Goal: Task Accomplishment & Management: Manage account settings

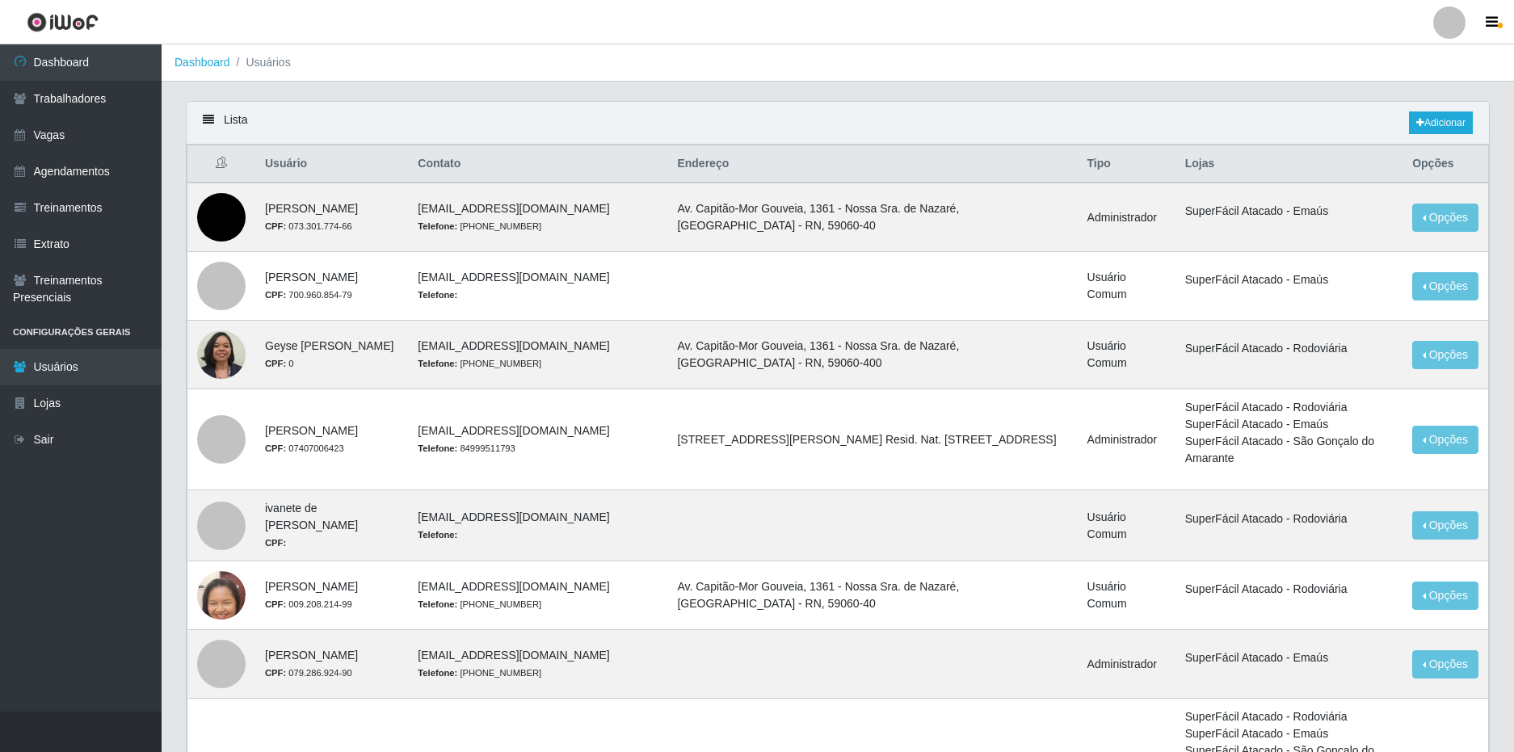
click at [1454, 26] on div at bounding box center [1449, 22] width 32 height 32
click at [56, 128] on link "Vagas" at bounding box center [81, 135] width 162 height 36
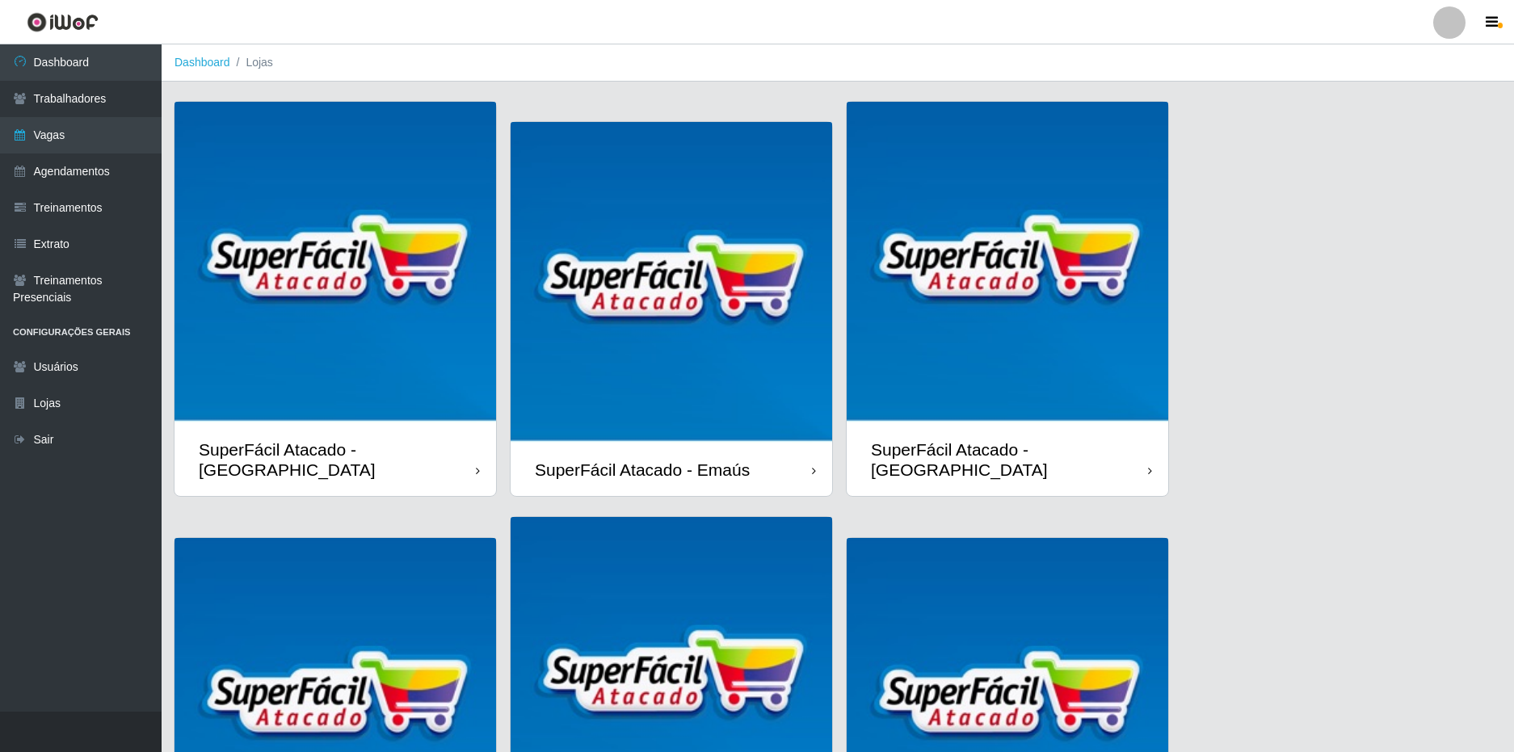
click at [1444, 25] on div at bounding box center [1449, 22] width 32 height 32
click at [1390, 136] on button "Sair" at bounding box center [1417, 125] width 145 height 33
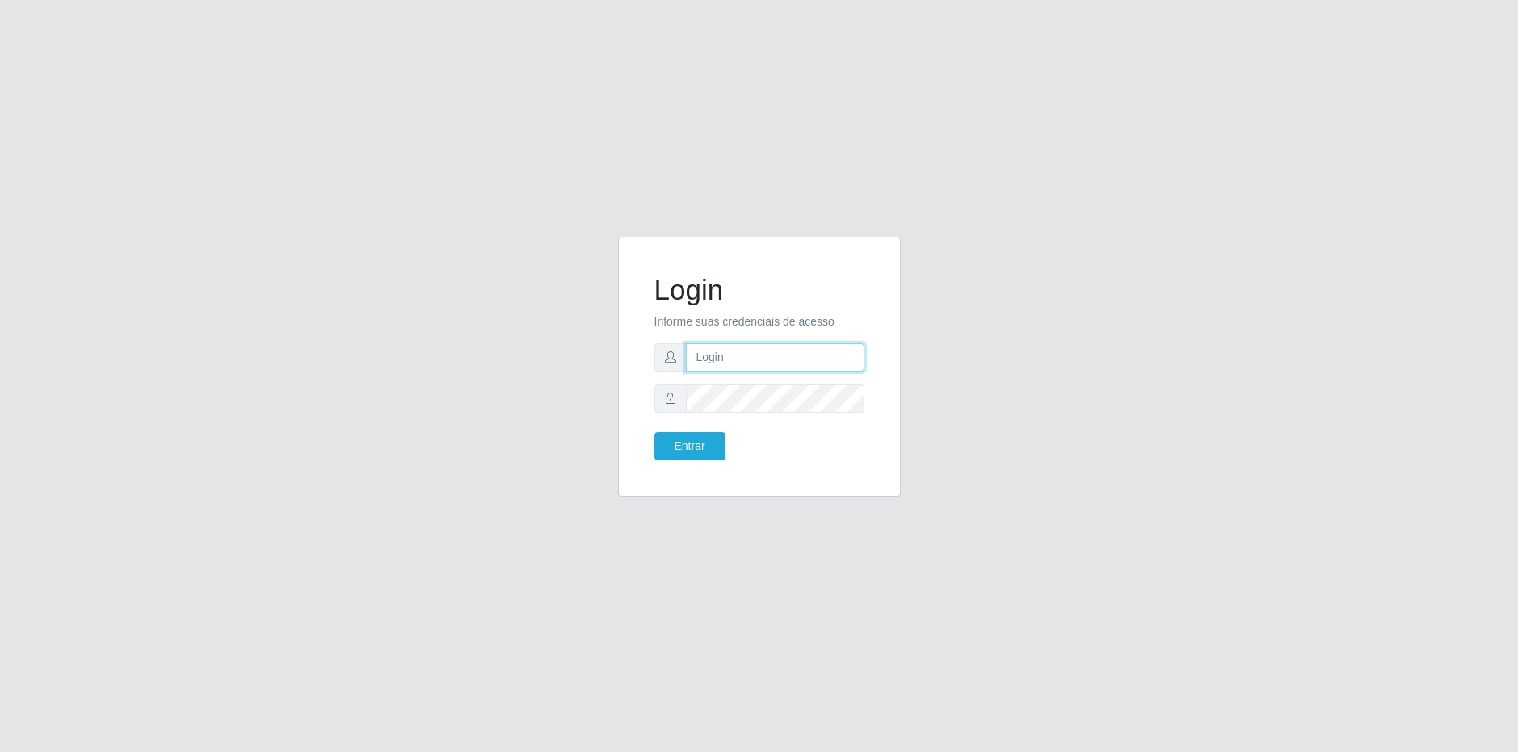
click at [742, 352] on input "text" at bounding box center [775, 357] width 178 height 28
type input "[EMAIL_ADDRESS][DOMAIN_NAME]"
click at [654, 432] on button "Entrar" at bounding box center [689, 446] width 71 height 28
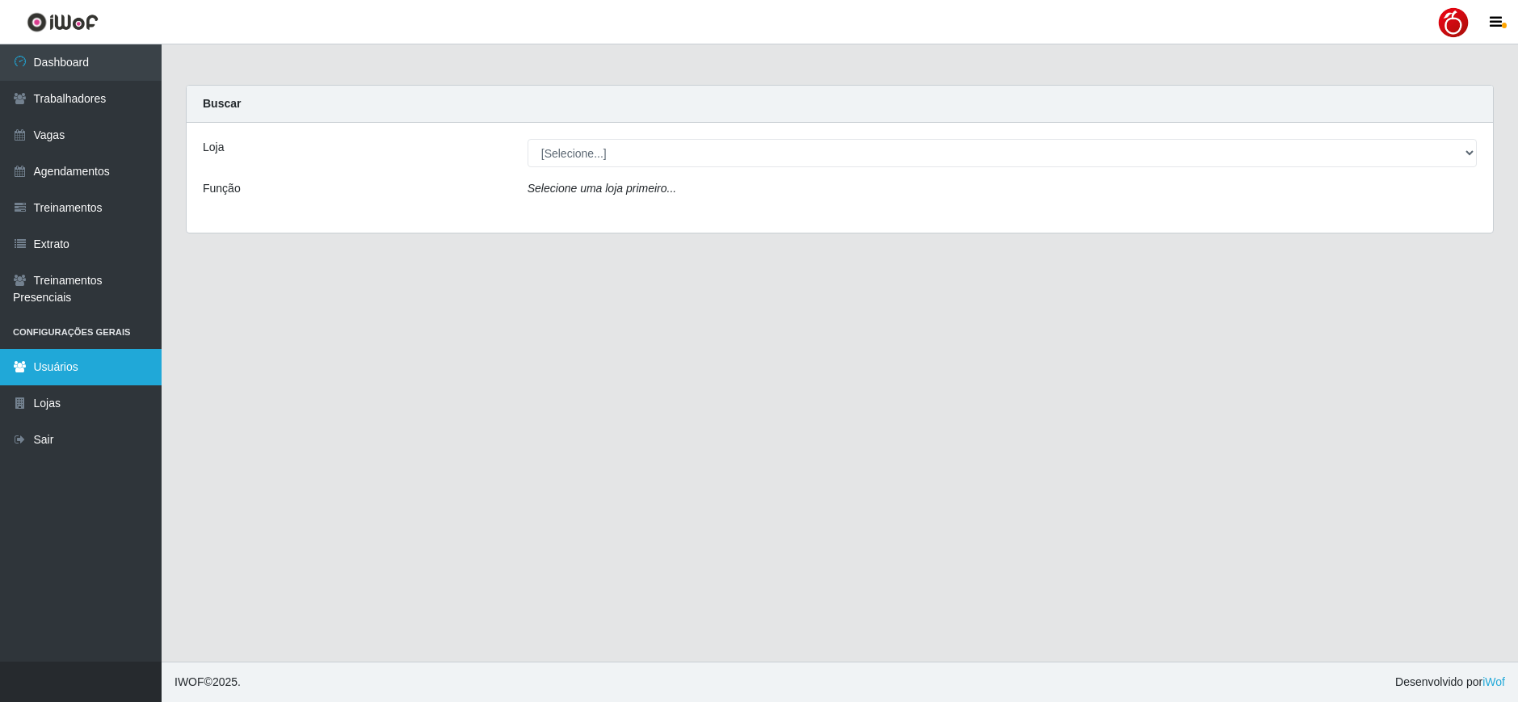
click at [98, 368] on link "Usuários" at bounding box center [81, 367] width 162 height 36
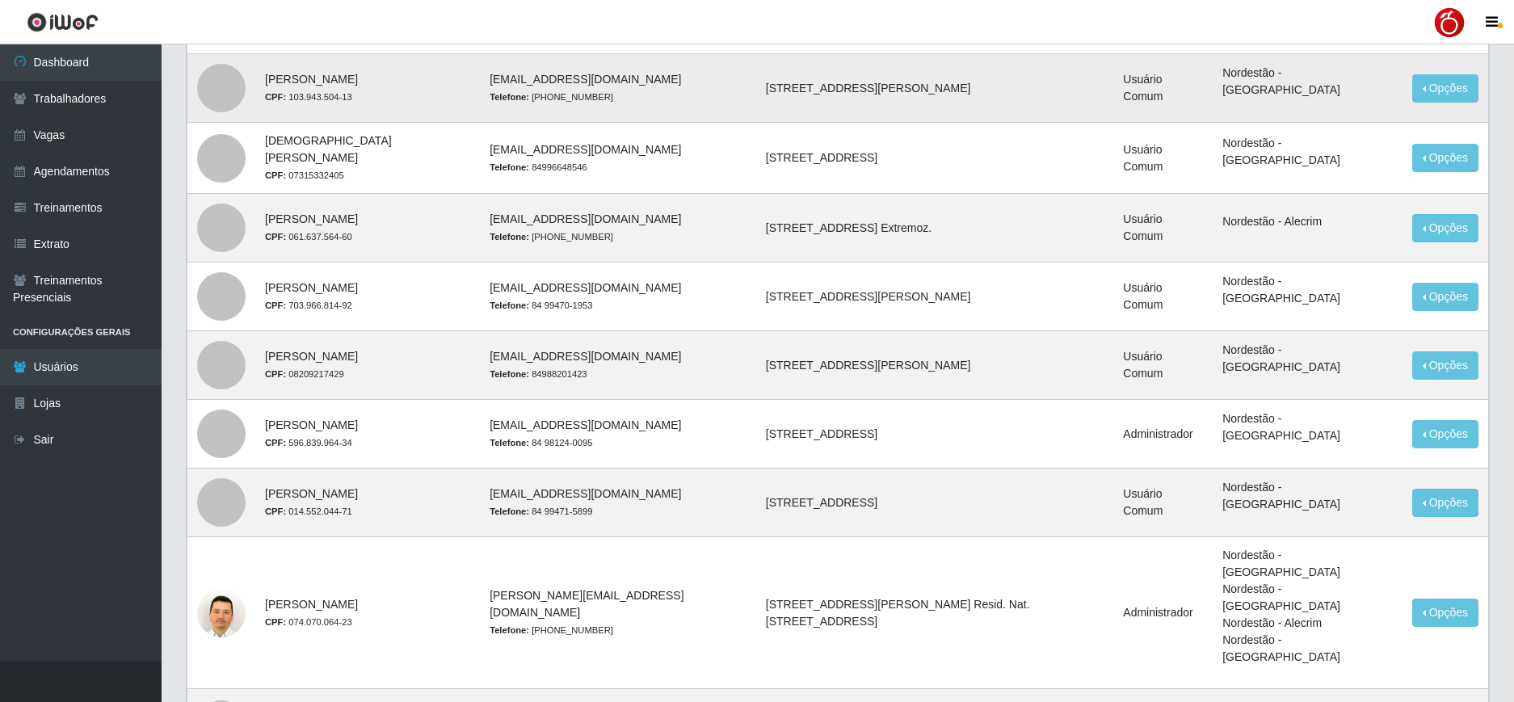
scroll to position [836, 0]
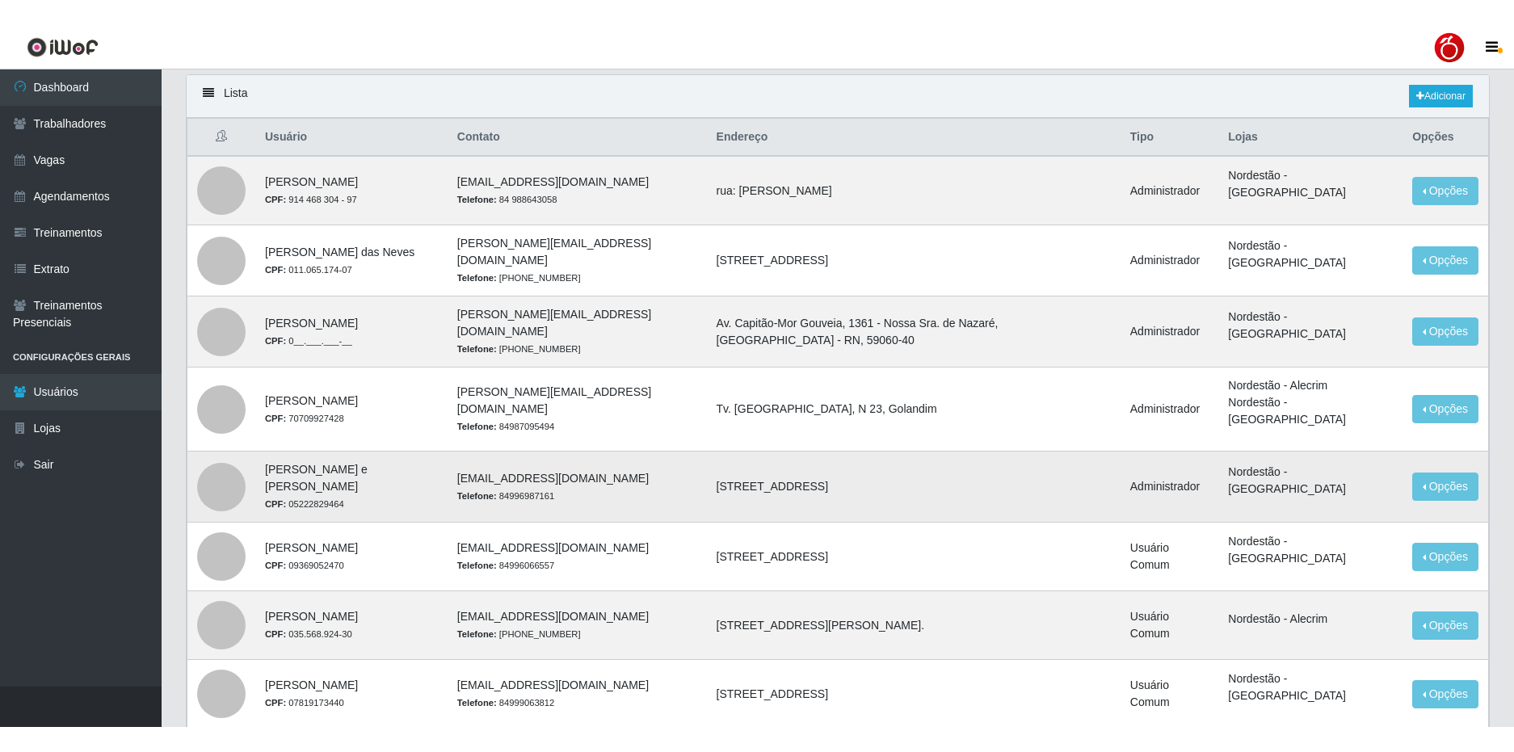
scroll to position [81, 0]
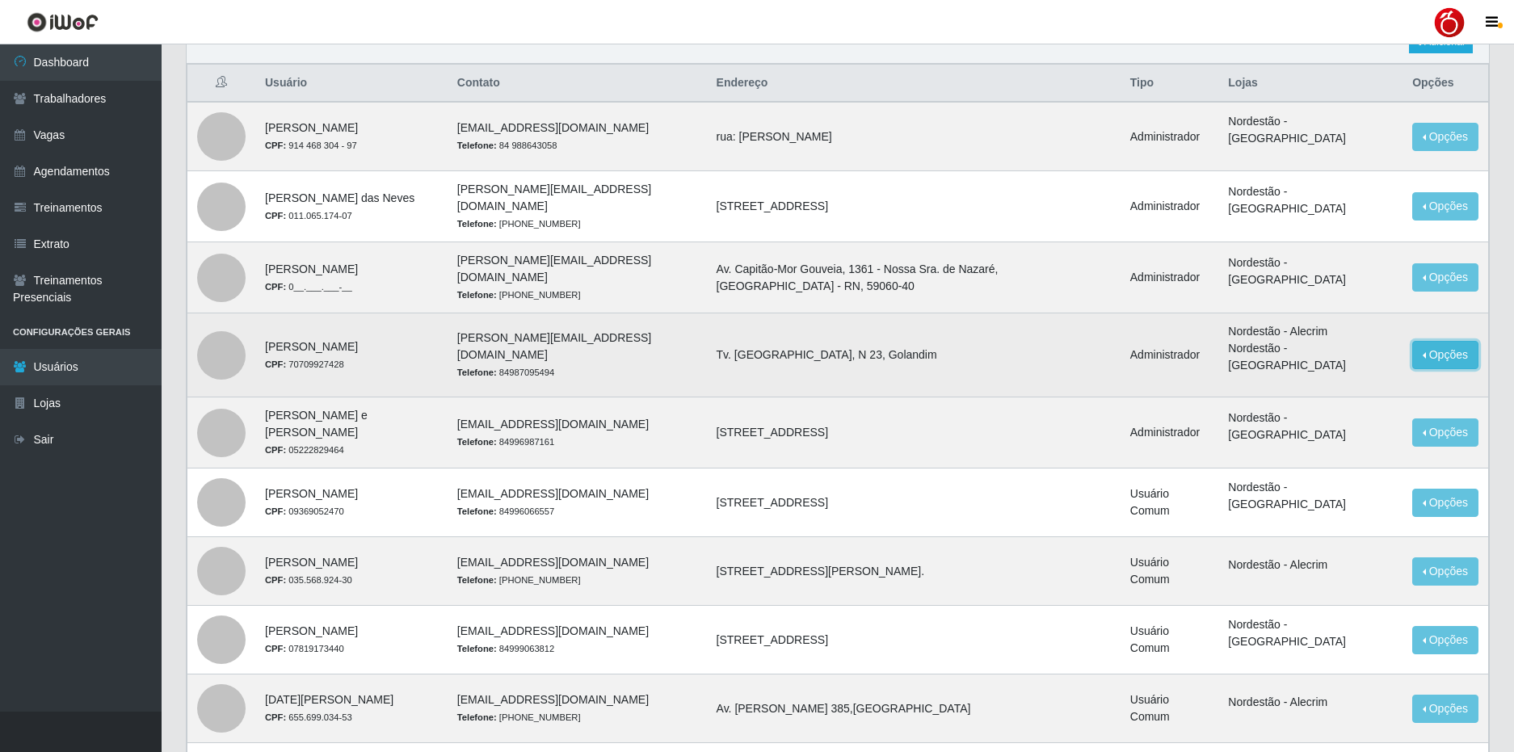
click at [1444, 346] on button "Opções" at bounding box center [1445, 355] width 66 height 28
click at [1329, 351] on link "Editar" at bounding box center [1321, 357] width 46 height 13
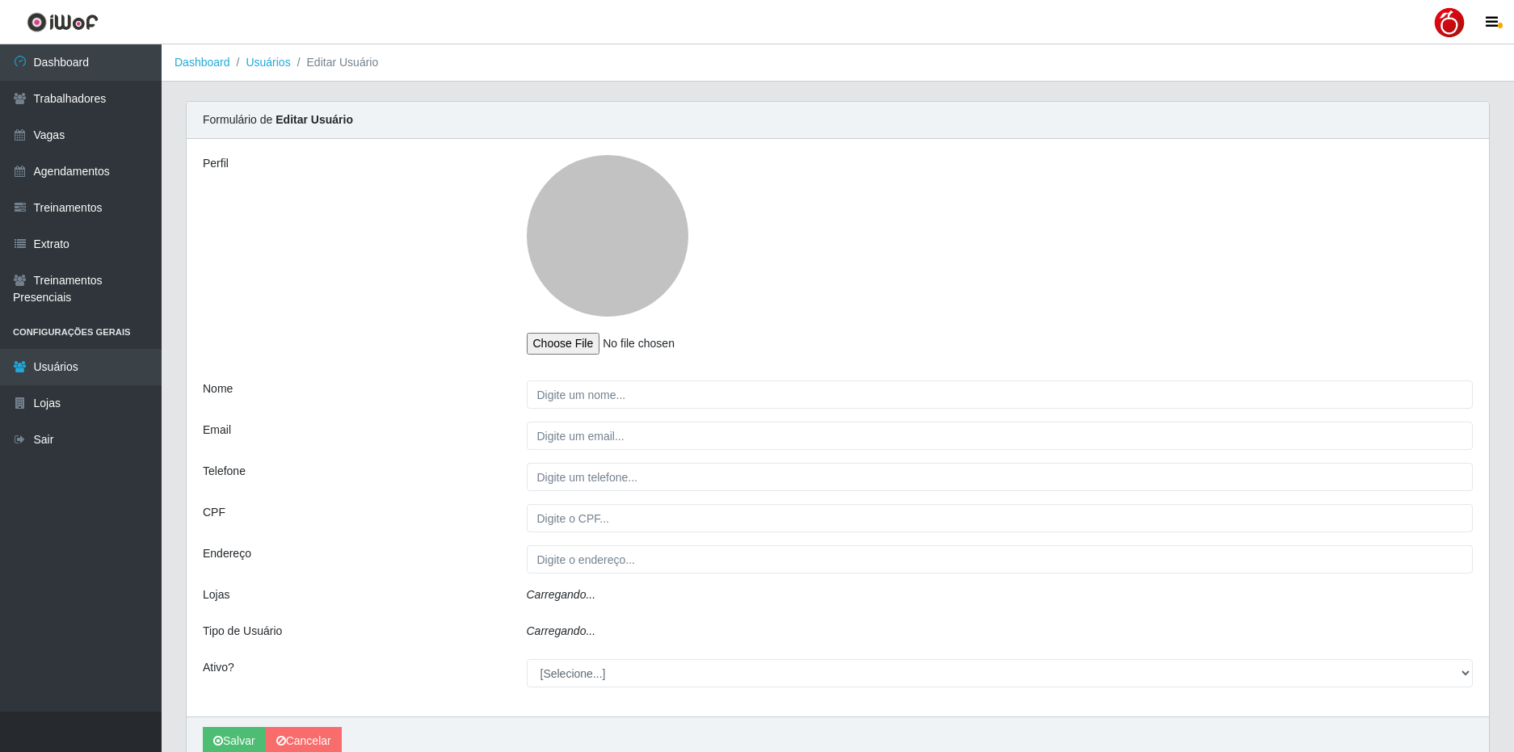
type input "João Batista Pereira da Silva"
type input "joao.pereira@nordestao.com.br"
type input "84987095494"
type input "70709927428"
type input "Tv. São Manoel, N 23, Golandim"
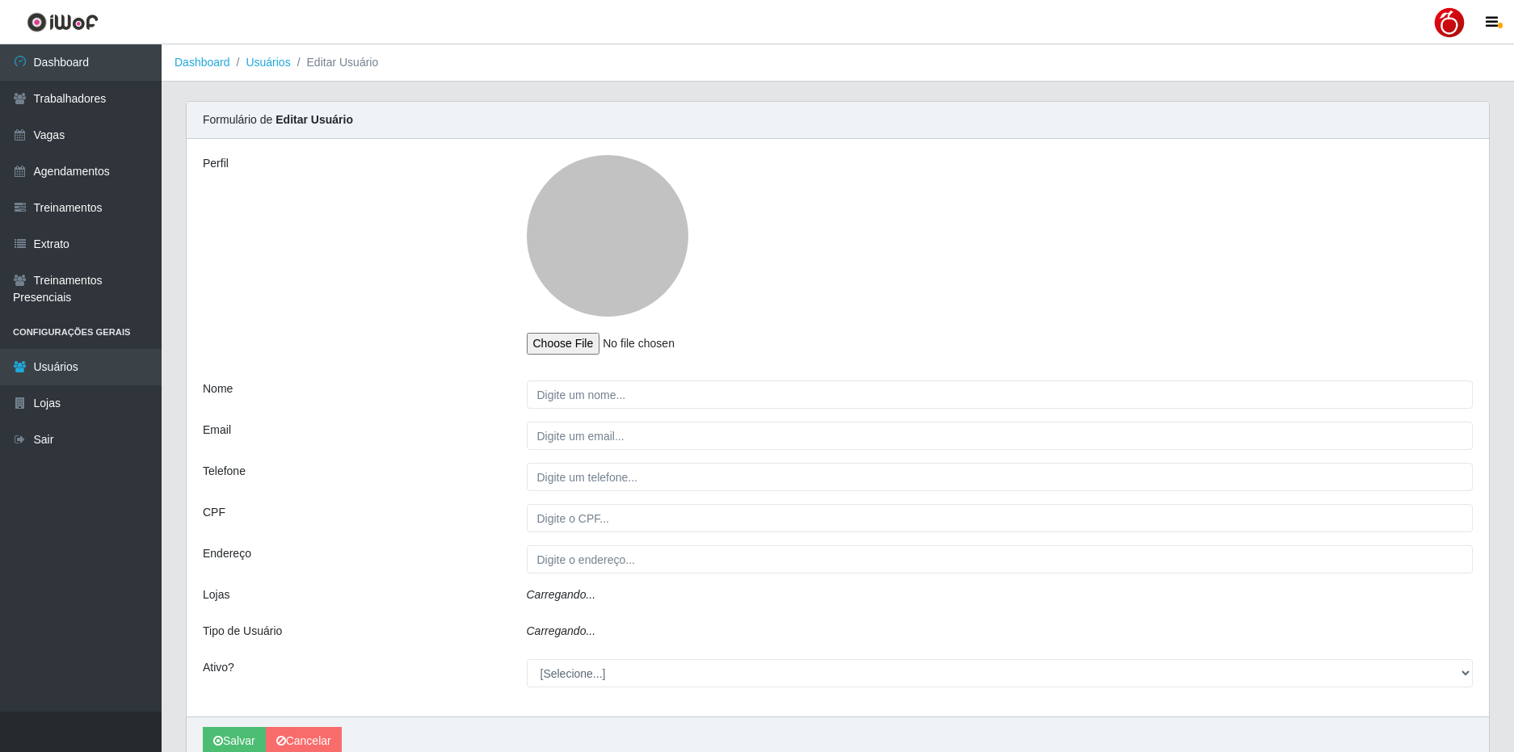
select select "1"
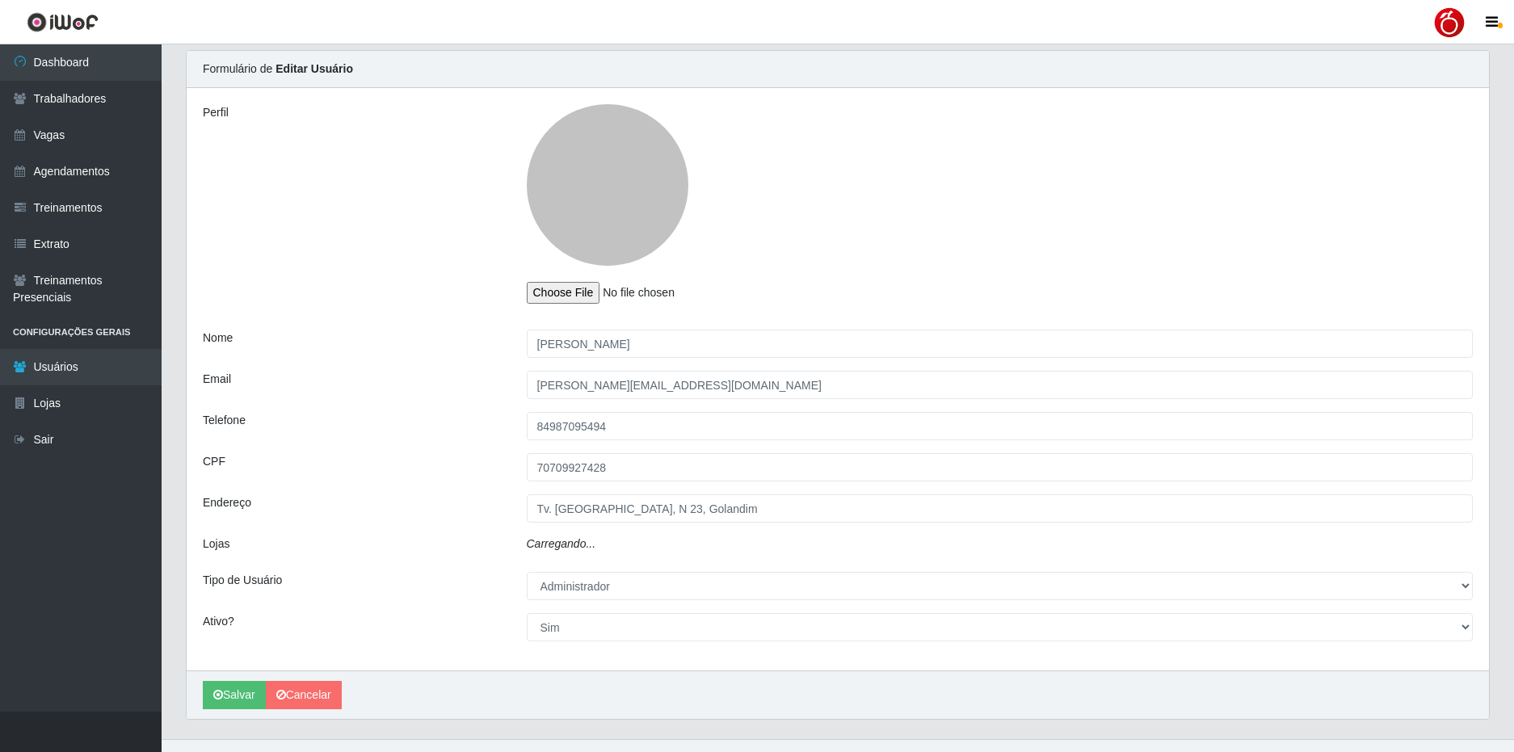
scroll to position [78, 0]
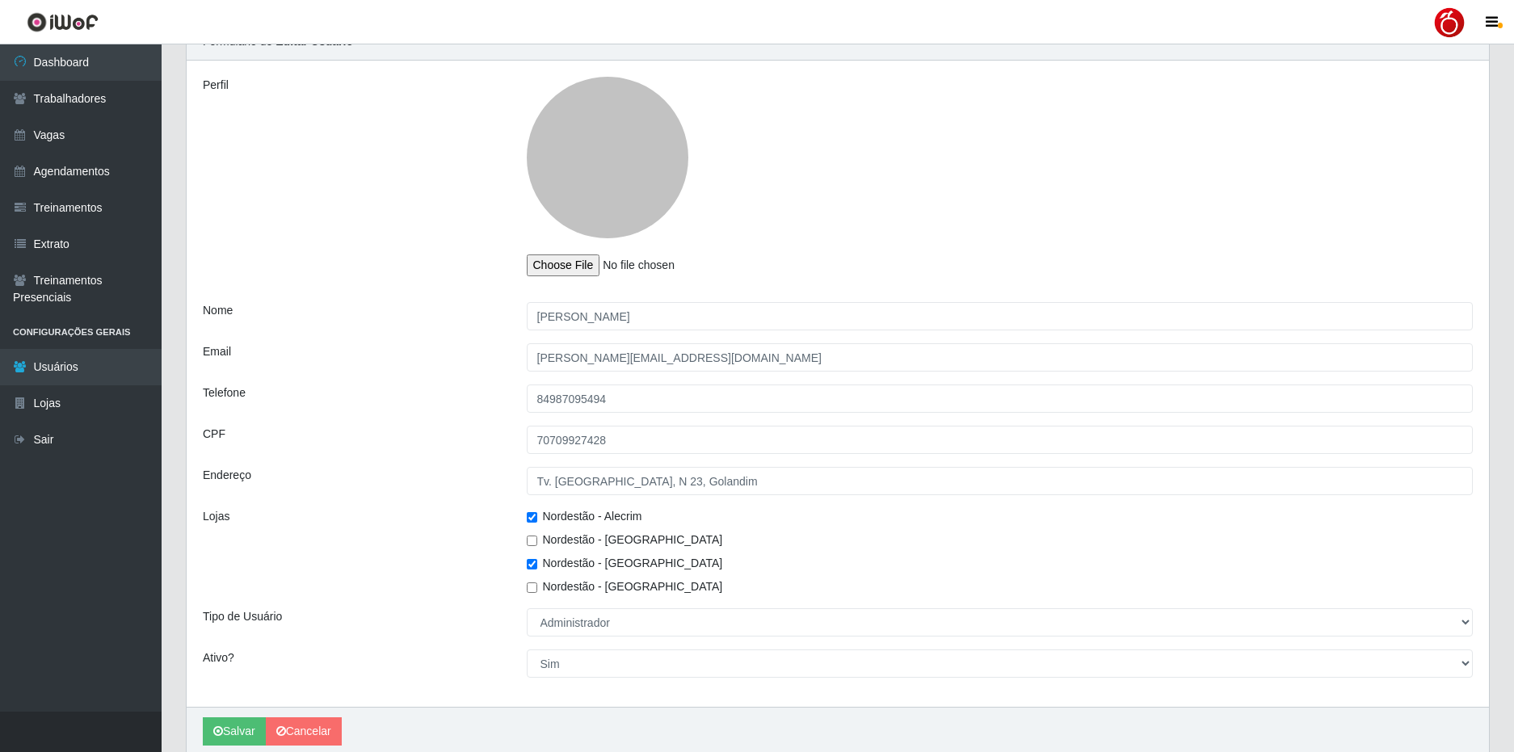
click at [533, 542] on input "Nordestão - [GEOGRAPHIC_DATA]" at bounding box center [532, 540] width 10 height 10
checkbox input "true"
click at [531, 586] on input "Nordestão - [GEOGRAPHIC_DATA]" at bounding box center [532, 587] width 10 height 10
checkbox input "true"
click at [217, 701] on icon "submit" at bounding box center [218, 730] width 10 height 11
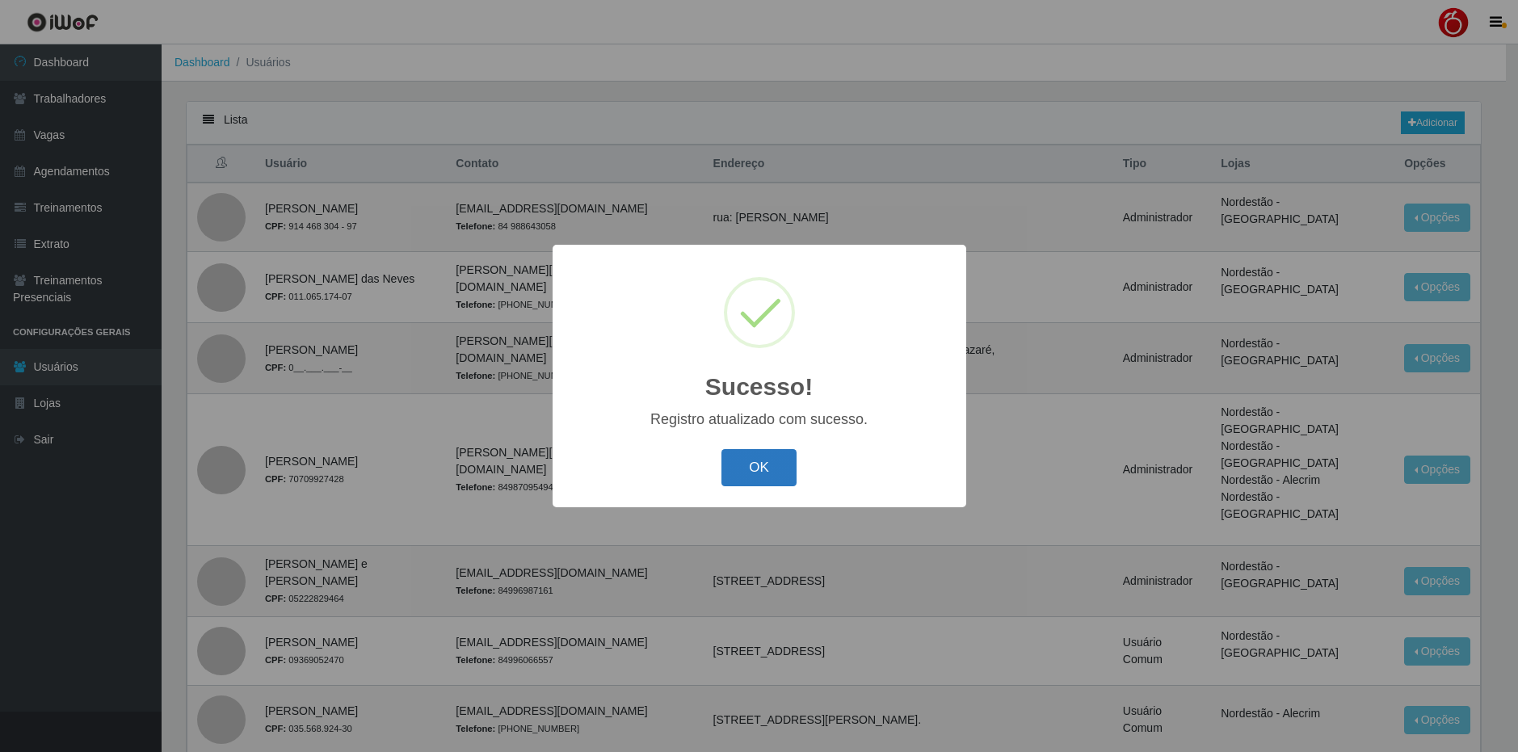
click at [773, 471] on button "OK" at bounding box center [758, 468] width 75 height 38
